Goal: Find specific fact: Find specific fact

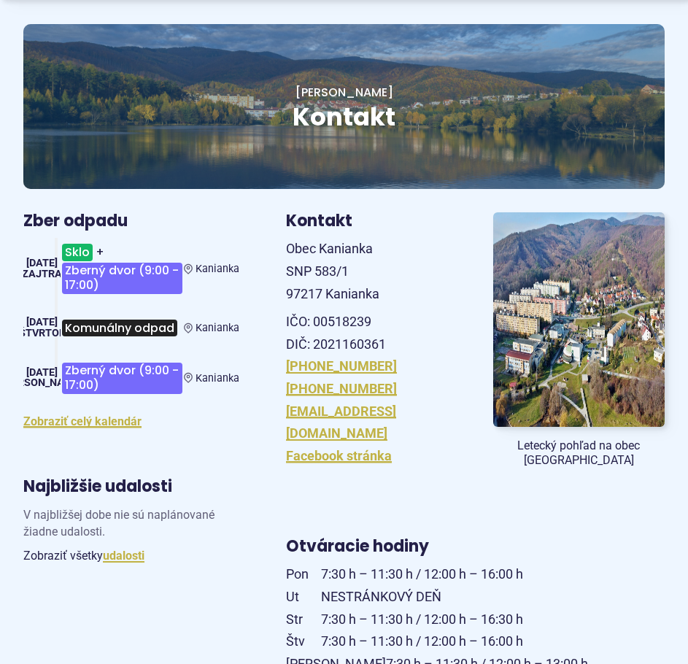
scroll to position [146, 0]
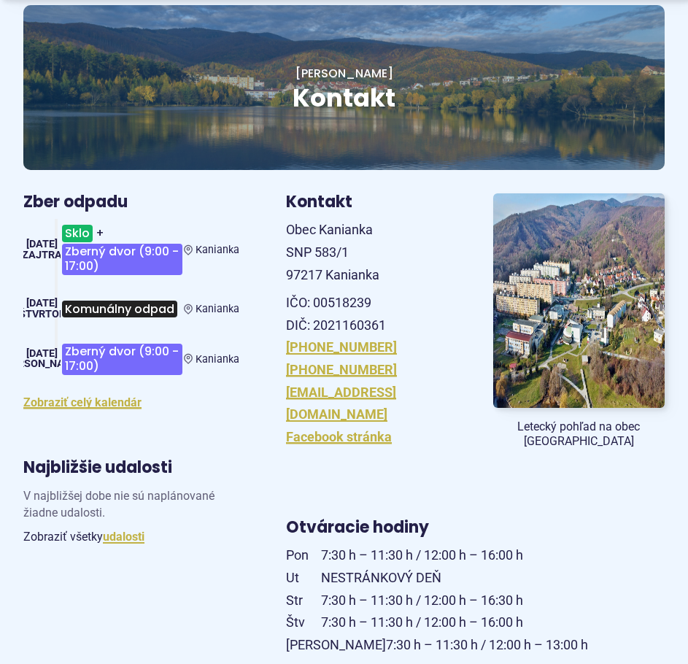
click at [294, 323] on p "IČO: 00518239 DIČ: 2021160361" at bounding box center [372, 314] width 172 height 45
drag, startPoint x: 287, startPoint y: 322, endPoint x: 387, endPoint y: 322, distance: 100.0
click at [387, 322] on p "IČO: 00518239 DIČ: 2021160361" at bounding box center [372, 314] width 172 height 45
copy p "DIČ: 2021160361"
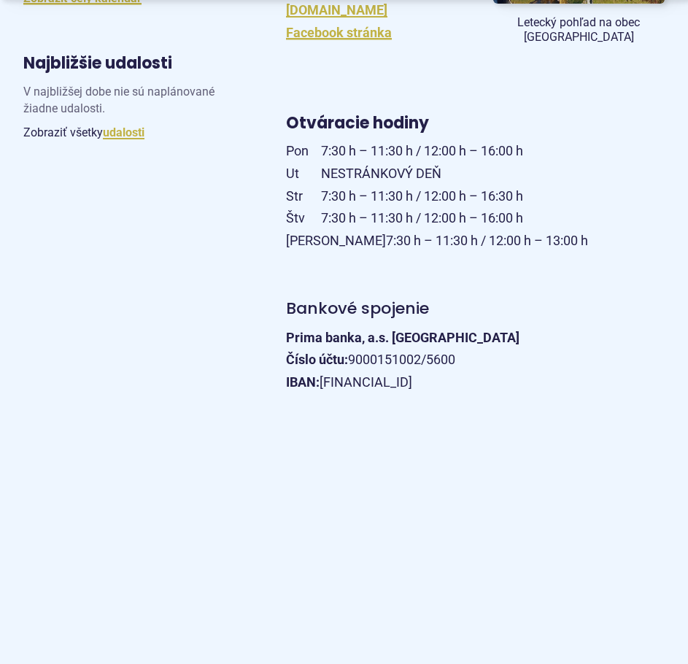
scroll to position [584, 0]
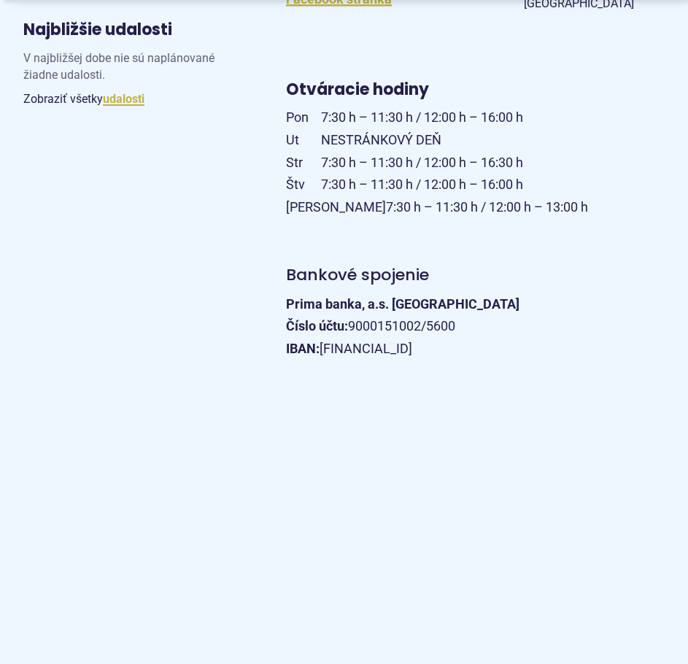
drag, startPoint x: 285, startPoint y: 298, endPoint x: 348, endPoint y: 308, distance: 63.5
drag, startPoint x: 295, startPoint y: 277, endPoint x: 527, endPoint y: 347, distance: 241.9
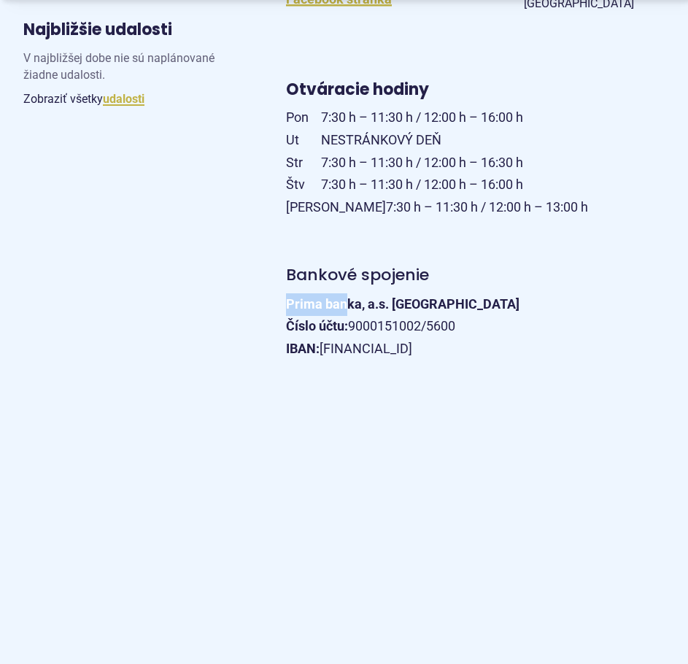
copy article "Bankové spojenie Prima banka, a.s. Prievidza Číslo účtu: [FINANCIAL_ID]/5600 IB…"
